Goal: Task Accomplishment & Management: Manage account settings

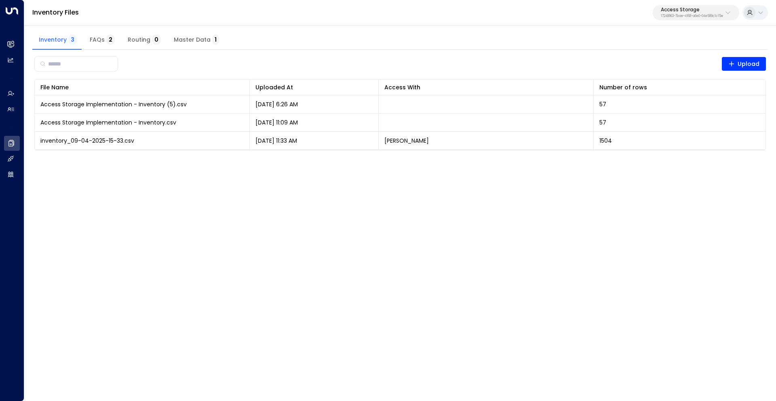
click at [681, 12] on p "Access Storage" at bounding box center [691, 9] width 62 height 5
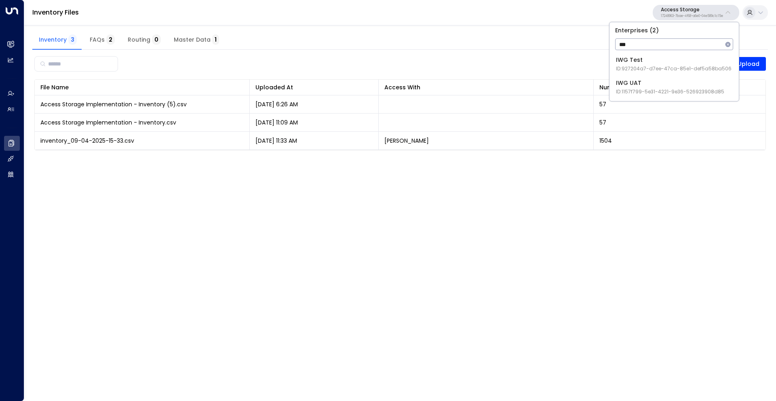
type input "***"
click at [662, 59] on div "IWG Test ID: 927204a7-d7ee-47ca-85e1-def5a58ba506" at bounding box center [674, 64] width 116 height 17
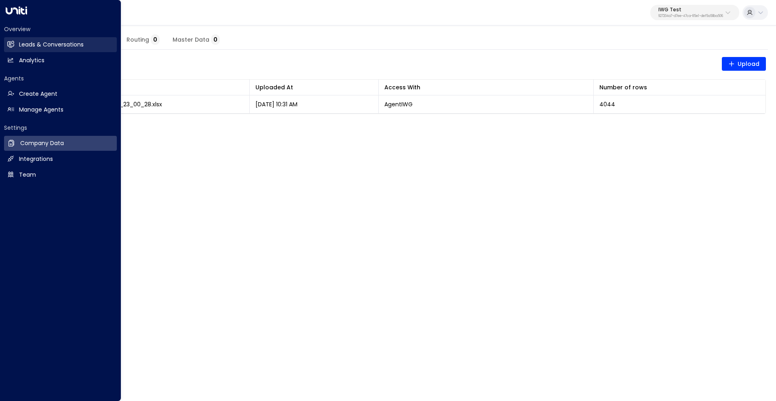
click at [27, 43] on h2 "Leads & Conversations" at bounding box center [51, 44] width 65 height 8
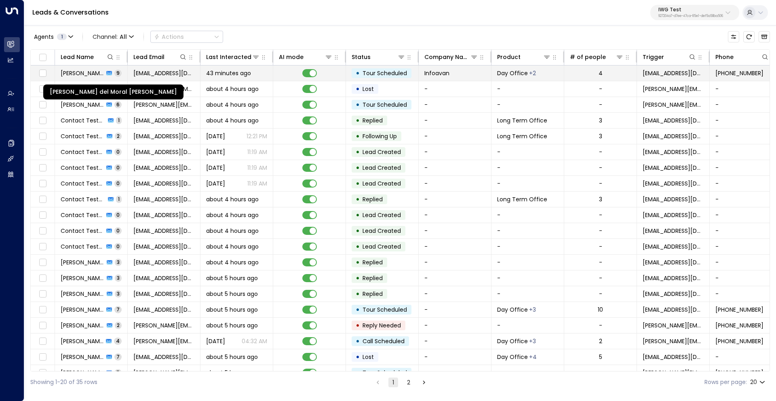
click at [81, 74] on span "[PERSON_NAME] del Moral [PERSON_NAME]" at bounding box center [82, 73] width 43 height 8
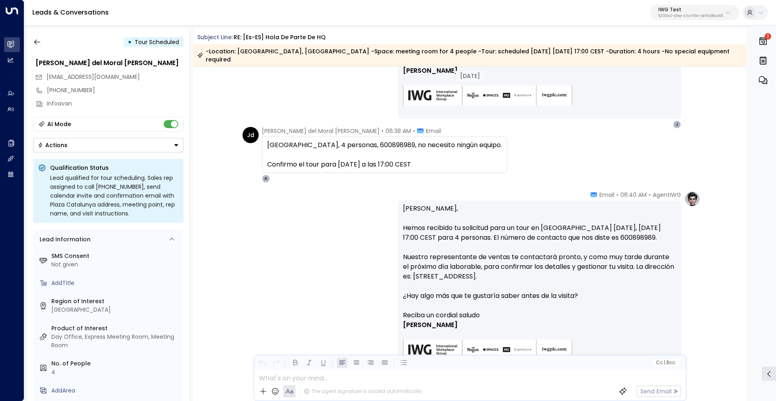
scroll to position [654, 0]
